Goal: Navigation & Orientation: Find specific page/section

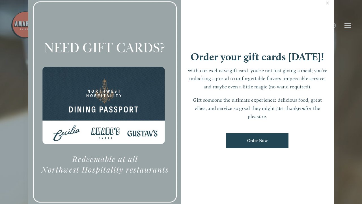
scroll to position [12, 0]
click at [269, 137] on link "Order Now" at bounding box center [257, 140] width 62 height 15
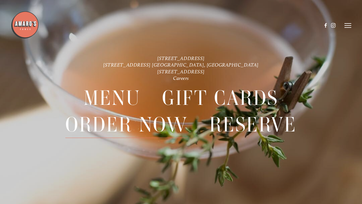
scroll to position [12, 0]
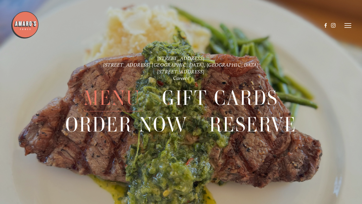
click at [130, 98] on span "Menu" at bounding box center [112, 98] width 57 height 26
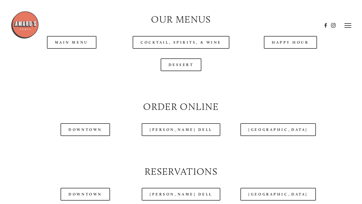
scroll to position [538, 0]
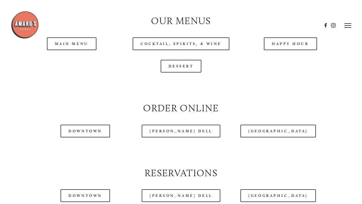
click at [79, 36] on div at bounding box center [166, 25] width 311 height 29
click at [87, 39] on div at bounding box center [166, 25] width 311 height 29
click at [69, 40] on header "Menu Order Now Visit Gallery 0" at bounding box center [181, 25] width 340 height 51
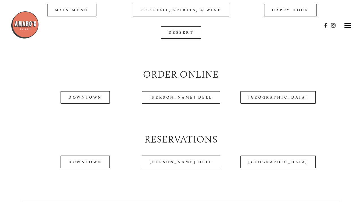
scroll to position [567, 0]
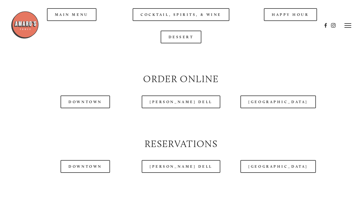
click at [76, 8] on header "Menu Order Now Visit Gallery 0" at bounding box center [181, 25] width 340 height 51
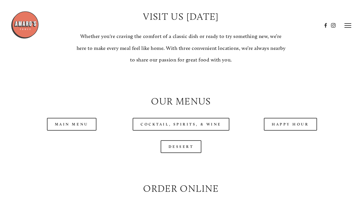
scroll to position [457, 0]
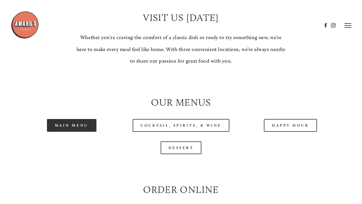
click at [71, 119] on link "Main Menu" at bounding box center [72, 125] width 50 height 13
